Goal: Transaction & Acquisition: Purchase product/service

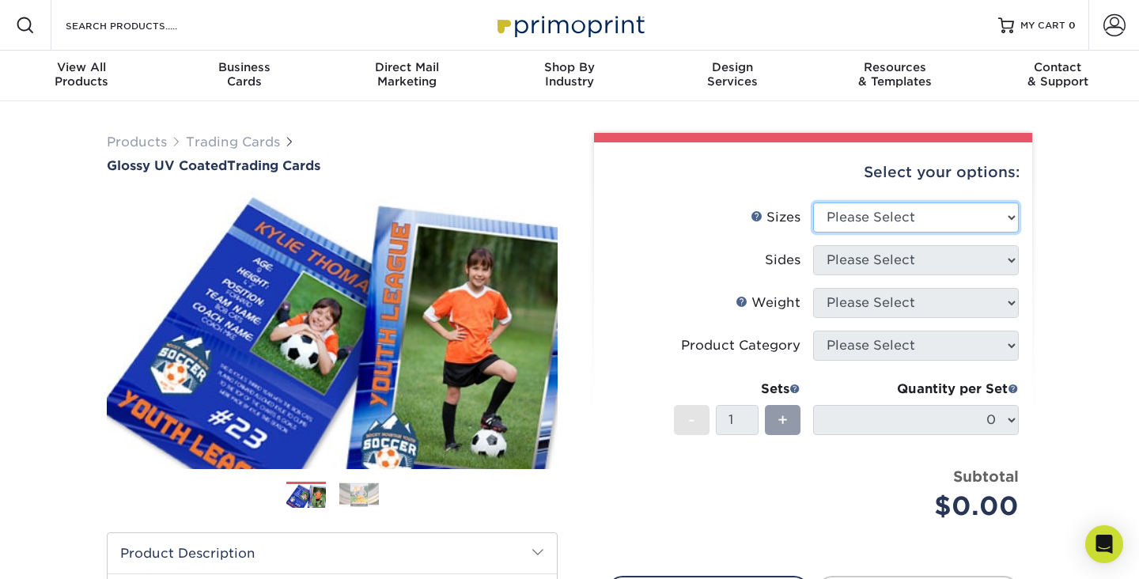
select select "2.50x3.50"
click option "2.5" x 3.5"" at bounding box center [0, 0] width 0 height 0
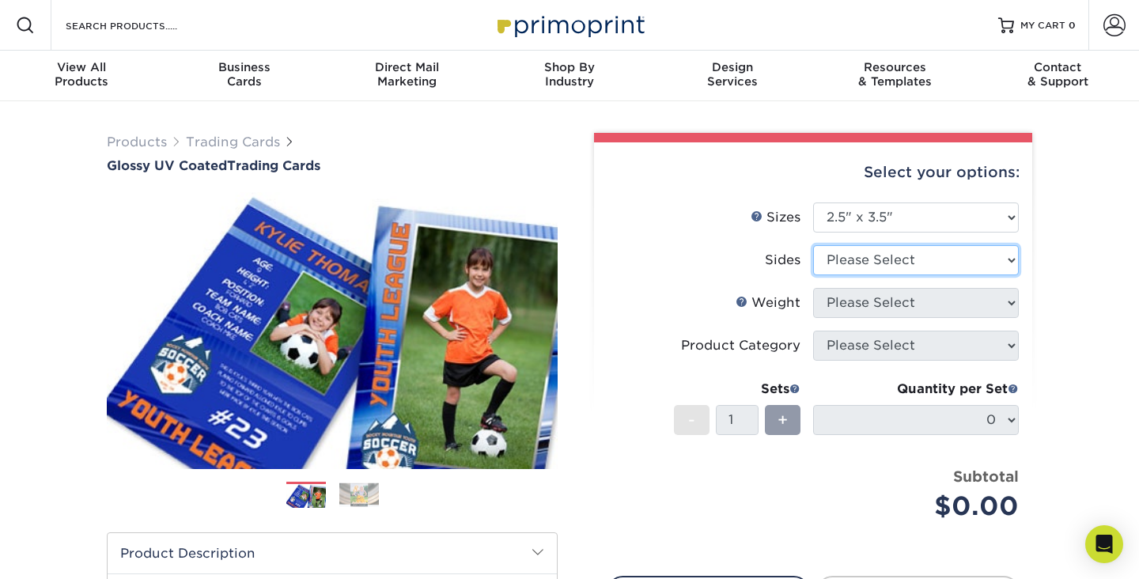
select select "13abbda7-1d64-4f25-8bb2-c179b224825d"
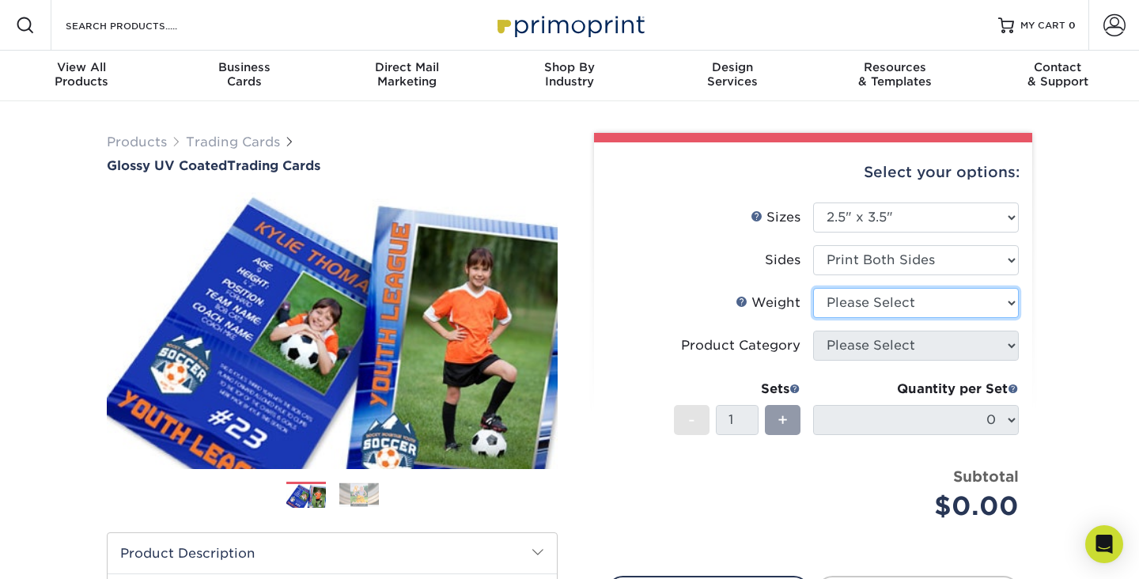
select select "18PTC1S"
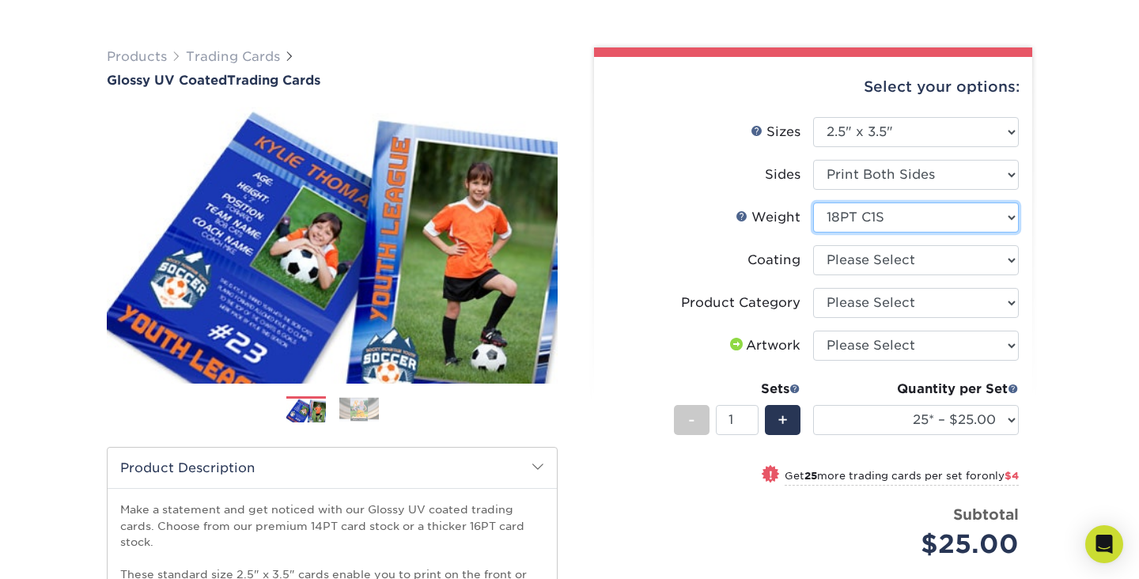
scroll to position [94, 0]
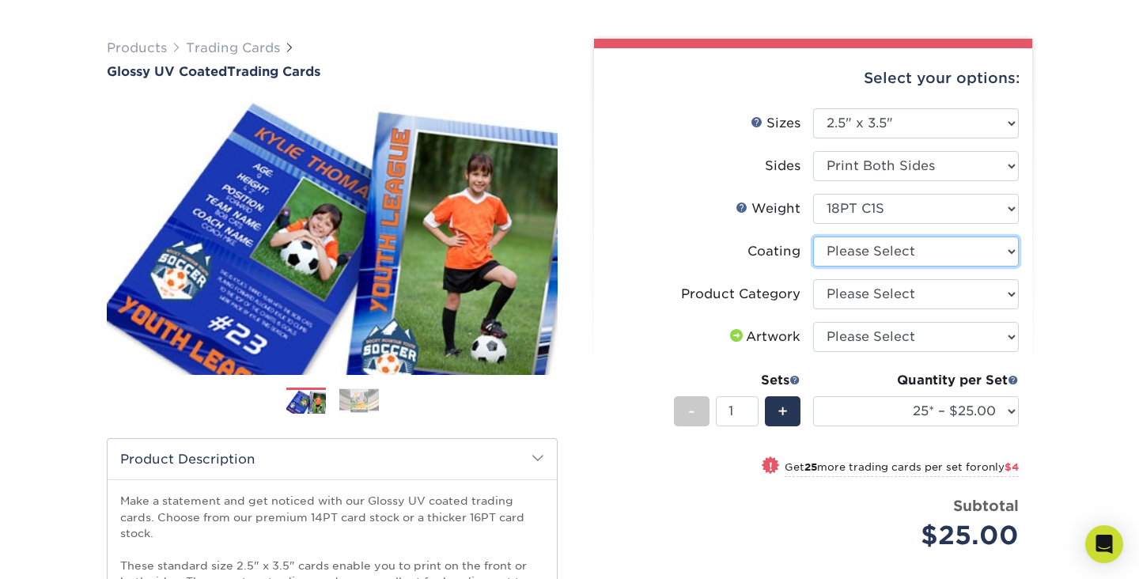
select select "1e8116af-acfc-44b1-83dc-8181aa338834"
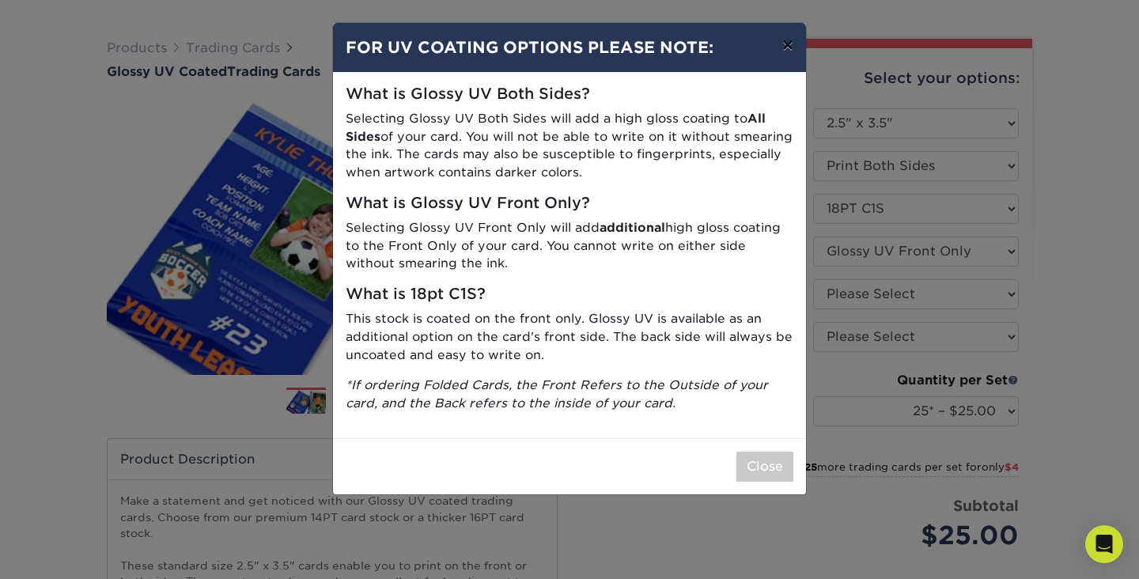
click at [790, 46] on button "×" at bounding box center [788, 45] width 36 height 44
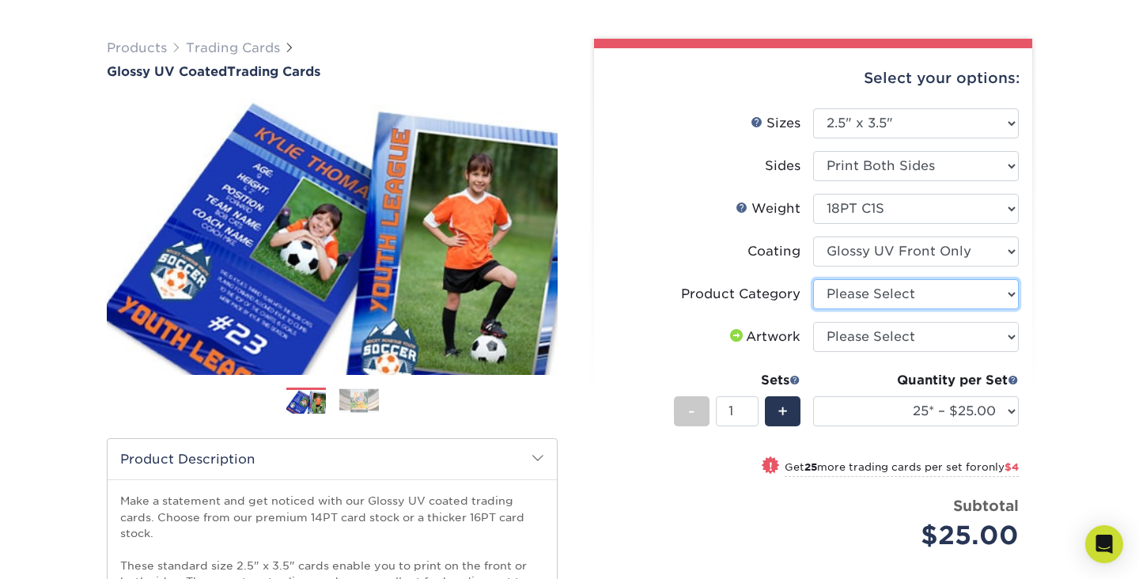
select select "c2f9bce9-36c2-409d-b101-c29d9d031e18"
click option "Trading Cards" at bounding box center [0, 0] width 0 height 0
select select "upload"
click option "I will upload files" at bounding box center [0, 0] width 0 height 0
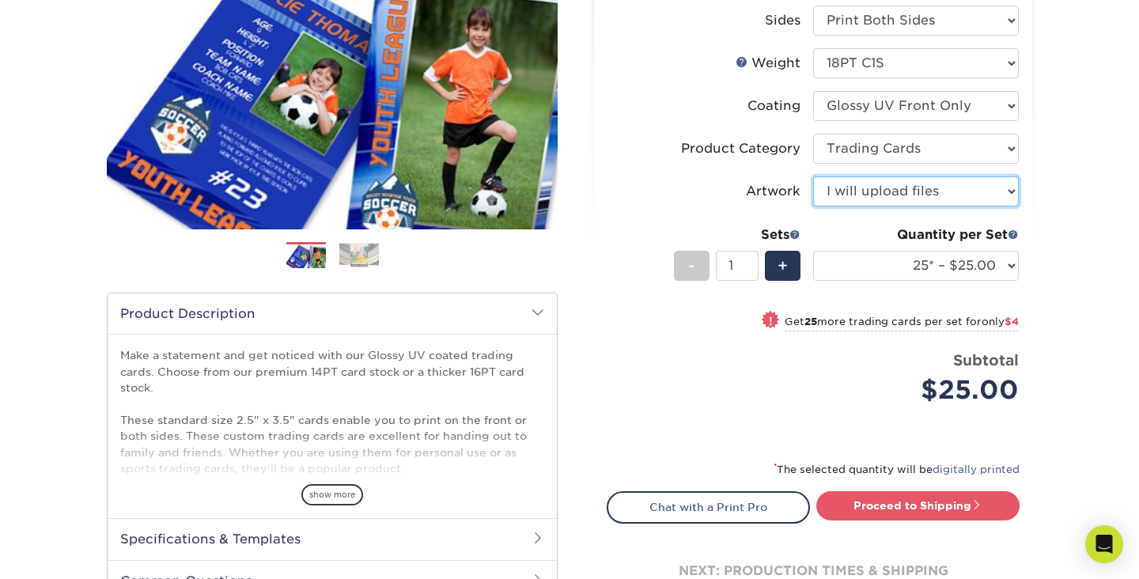
scroll to position [243, 0]
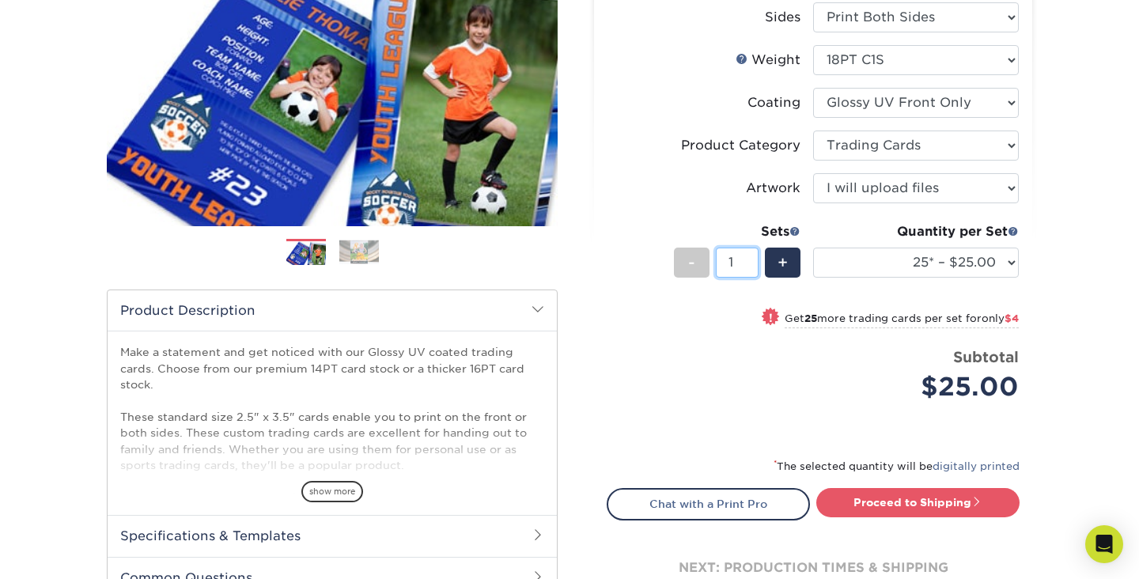
click at [737, 258] on input "1" at bounding box center [737, 263] width 42 height 30
type input "20"
click at [703, 430] on form "Sizes Help Sizes Please Select 2.5" x 3.5" Sides Please Select 16PT - +" at bounding box center [813, 199] width 413 height 479
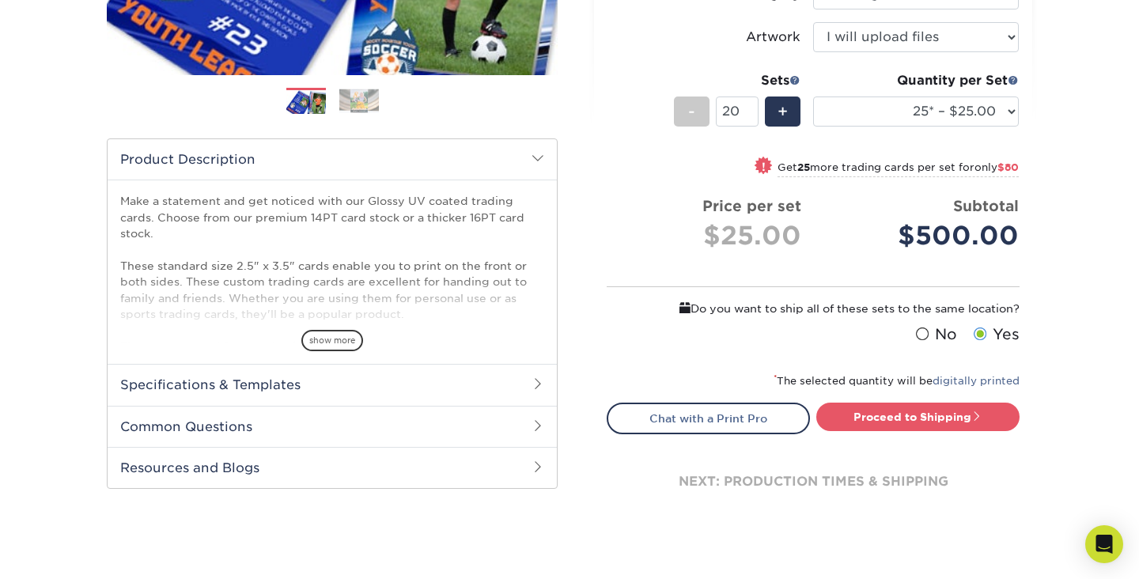
scroll to position [395, 0]
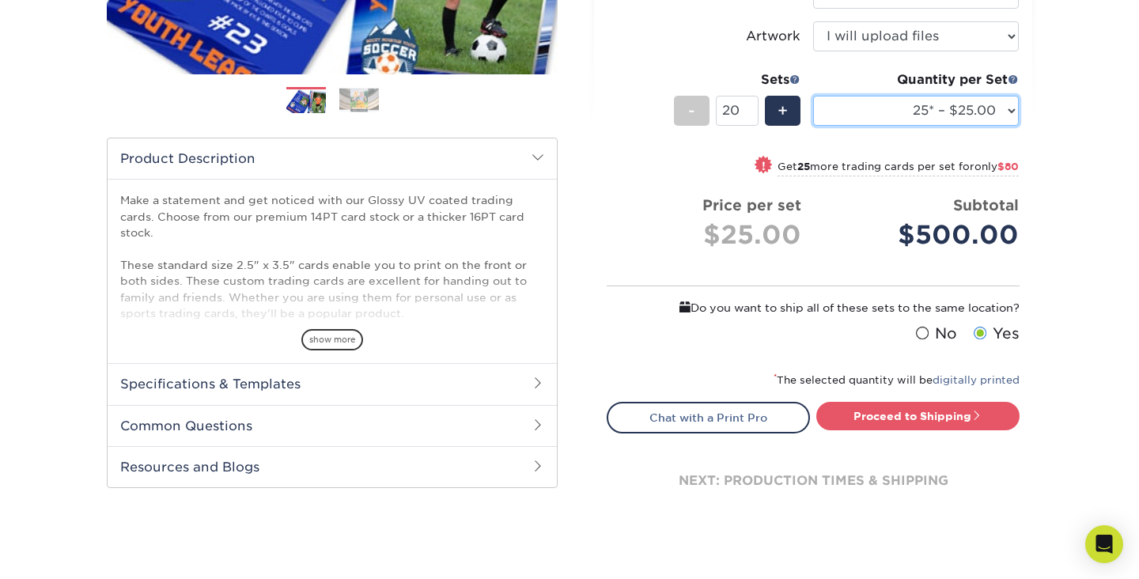
select select "100* – $41.00"
click option "100* – $41.00" at bounding box center [0, 0] width 0 height 0
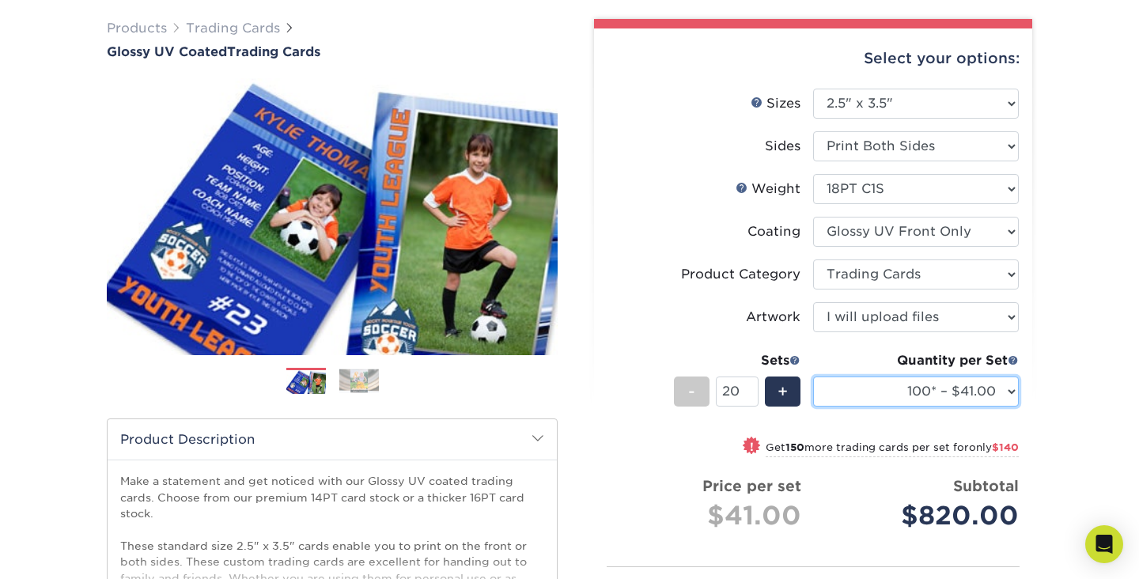
scroll to position [122, 0]
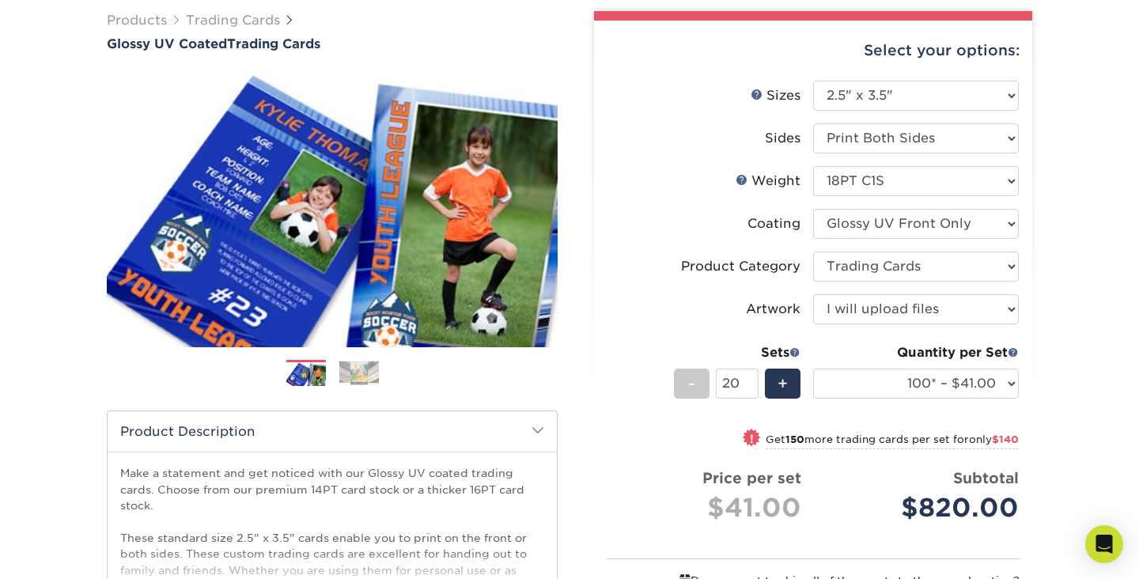
click at [360, 366] on img at bounding box center [359, 373] width 40 height 25
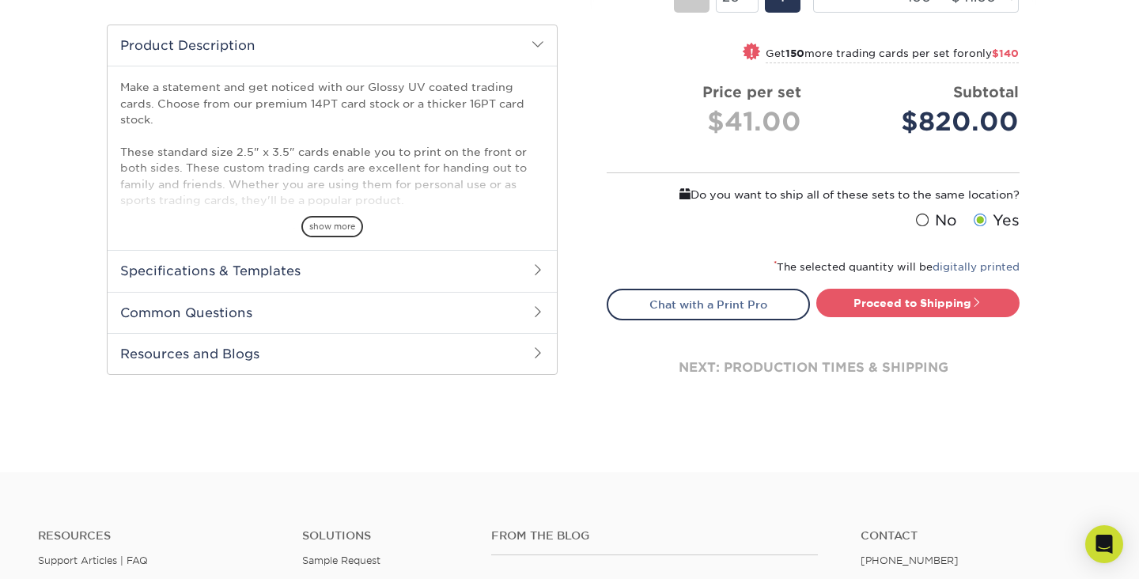
scroll to position [511, 0]
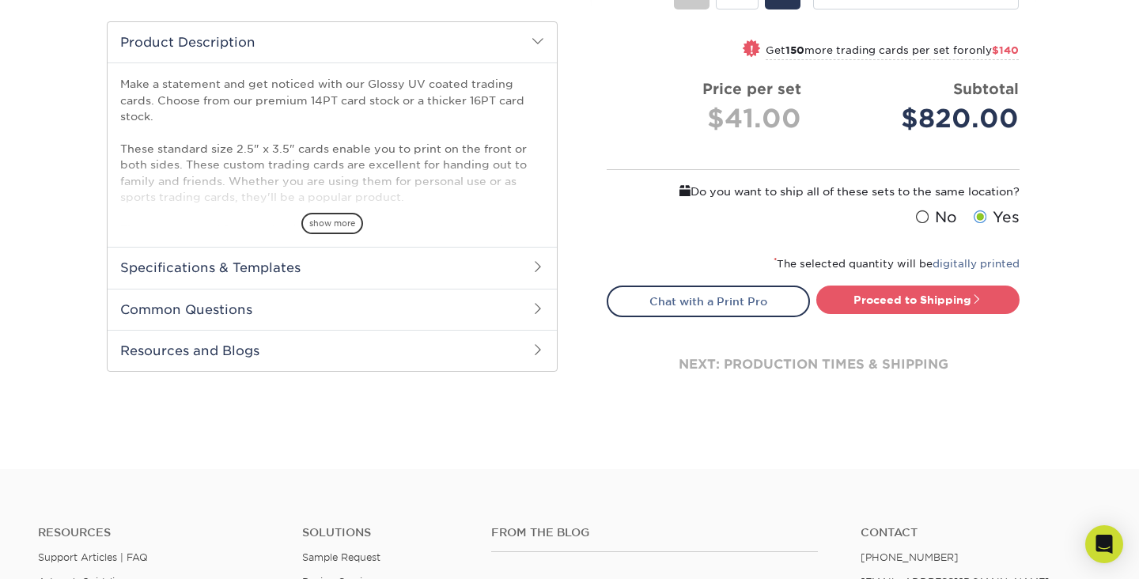
click at [388, 325] on h2 "Common Questions" at bounding box center [332, 309] width 449 height 41
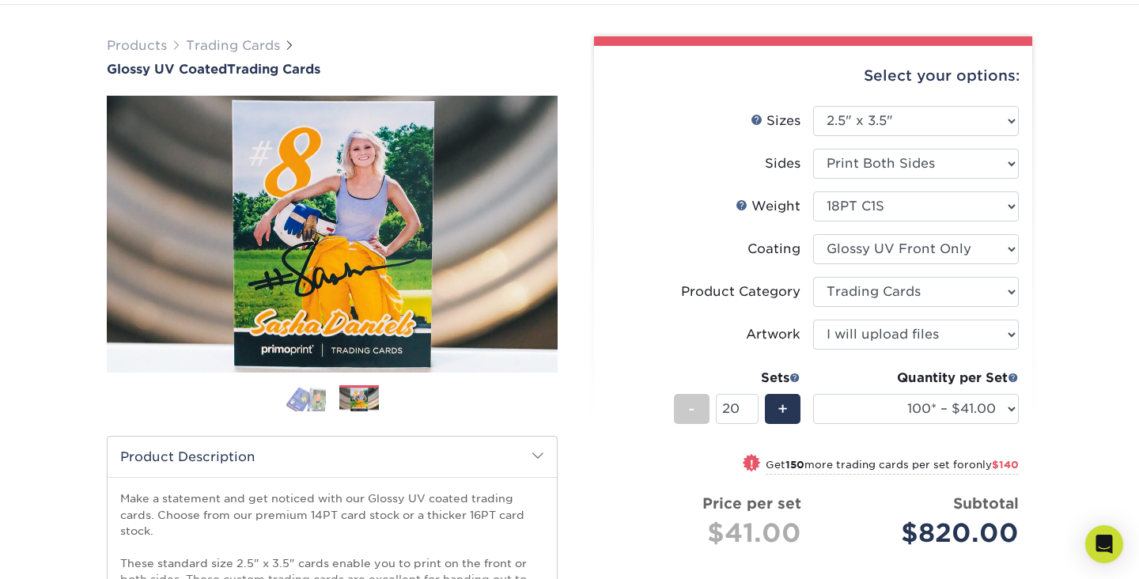
scroll to position [95, 0]
